Goal: Navigation & Orientation: Find specific page/section

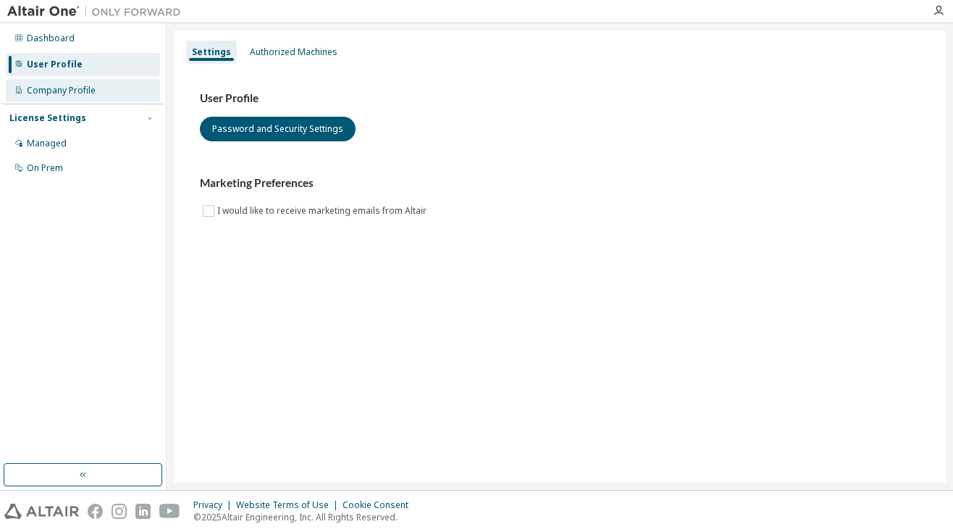
click at [58, 88] on div "Company Profile" at bounding box center [61, 91] width 69 height 12
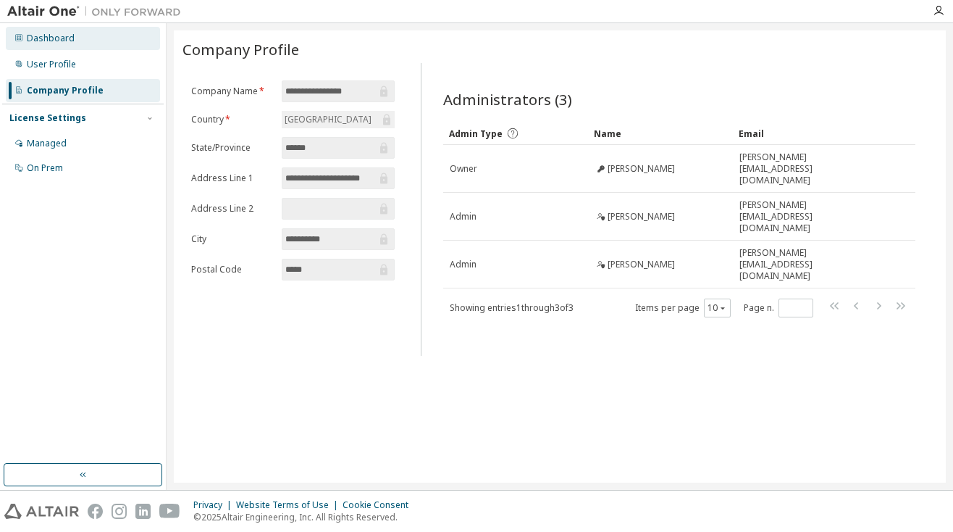
click at [78, 43] on div "Dashboard" at bounding box center [83, 38] width 154 height 23
